Goal: Task Accomplishment & Management: Manage account settings

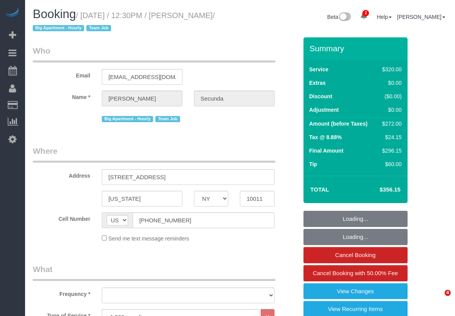
select select "NY"
select select "number:89"
select select "number:90"
select select "number:15"
select select "number:6"
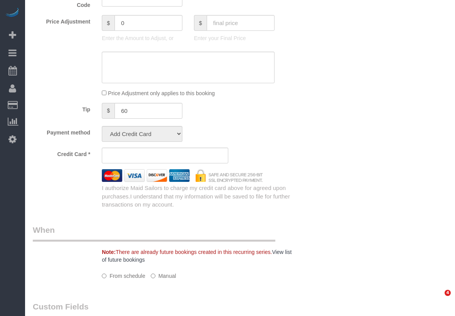
select select "object:892"
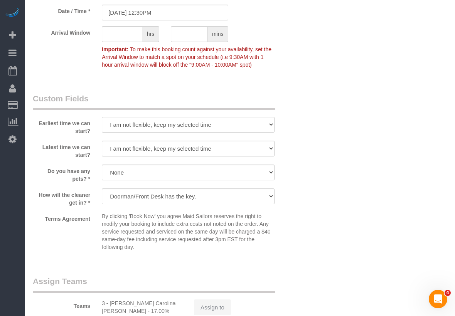
select select "string:stripe-pm_1PydV54VGloSiKo7AVca8xIs"
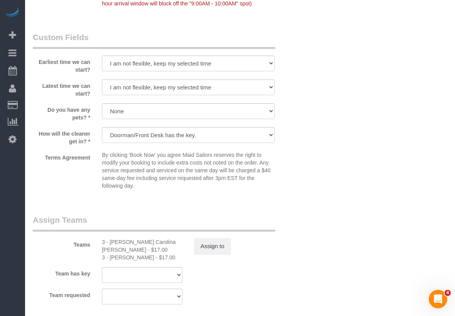
select select "object:1326"
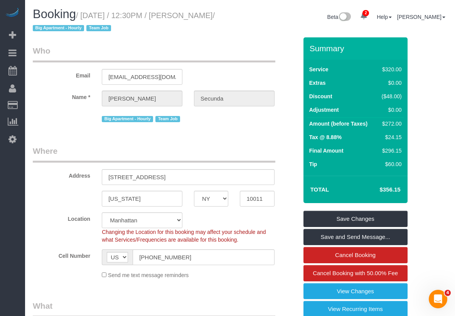
drag, startPoint x: 192, startPoint y: 18, endPoint x: 64, endPoint y: 28, distance: 128.5
click at [64, 28] on small "/ [DATE] / 12:30PM / [PERSON_NAME] / Big Apartment - [DEMOGRAPHIC_DATA] Team Job" at bounding box center [124, 22] width 182 height 22
copy small "my Secunda"
drag, startPoint x: 87, startPoint y: 15, endPoint x: 63, endPoint y: 29, distance: 27.7
click at [63, 29] on small "/ [DATE] / 12:30PM / [PERSON_NAME] / Big Apartment - [DEMOGRAPHIC_DATA] Team Job" at bounding box center [124, 22] width 182 height 22
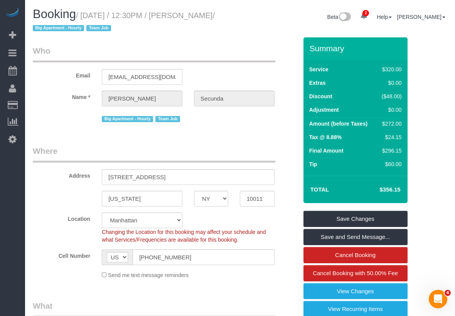
copy small "[DATE] / 12:30PM / [PERSON_NAME]"
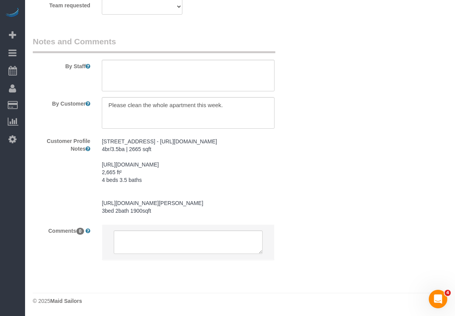
scroll to position [876, 0]
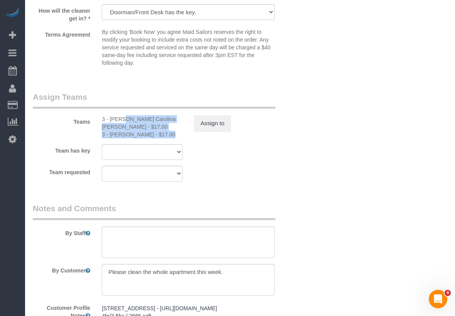
drag, startPoint x: 101, startPoint y: 115, endPoint x: 142, endPoint y: 134, distance: 44.9
click at [142, 134] on div "3 - [PERSON_NAME] Carolina [PERSON_NAME] - $17.00 3 - [PERSON_NAME] - $17.00" at bounding box center [142, 126] width 92 height 23
copy div "3 - [PERSON_NAME] Carolina [PERSON_NAME] - $17.00 3 - [PERSON_NAME]"
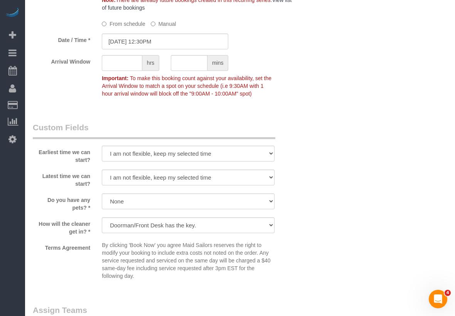
scroll to position [535, 0]
